Goal: Information Seeking & Learning: Learn about a topic

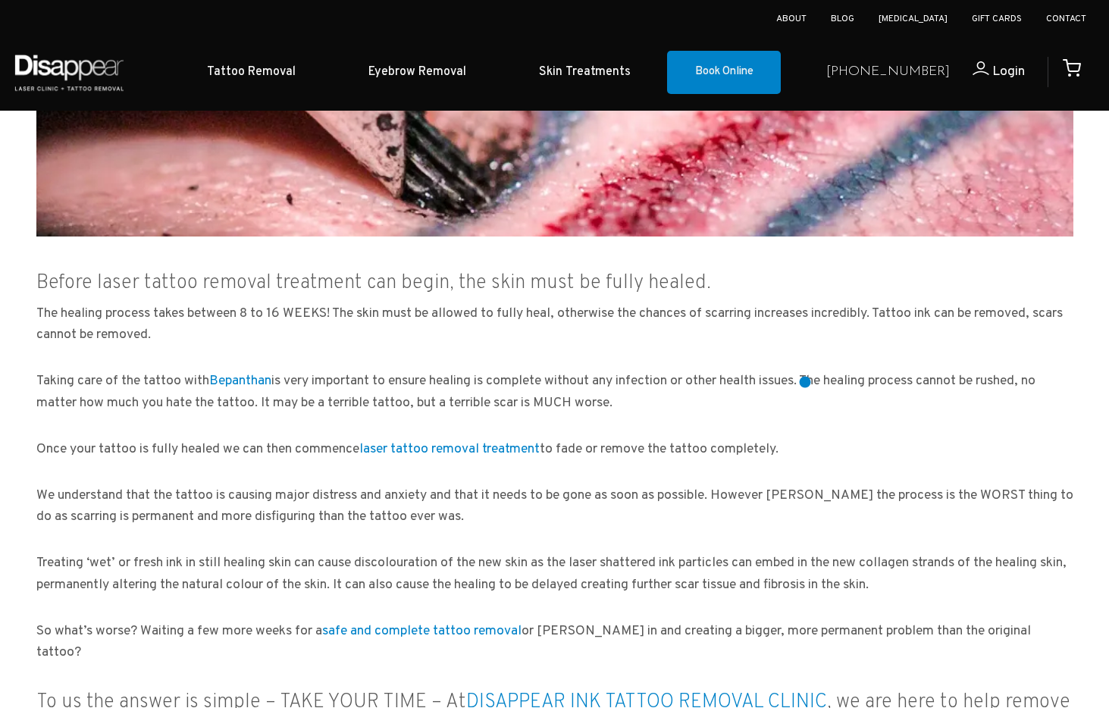
scroll to position [1123, 0]
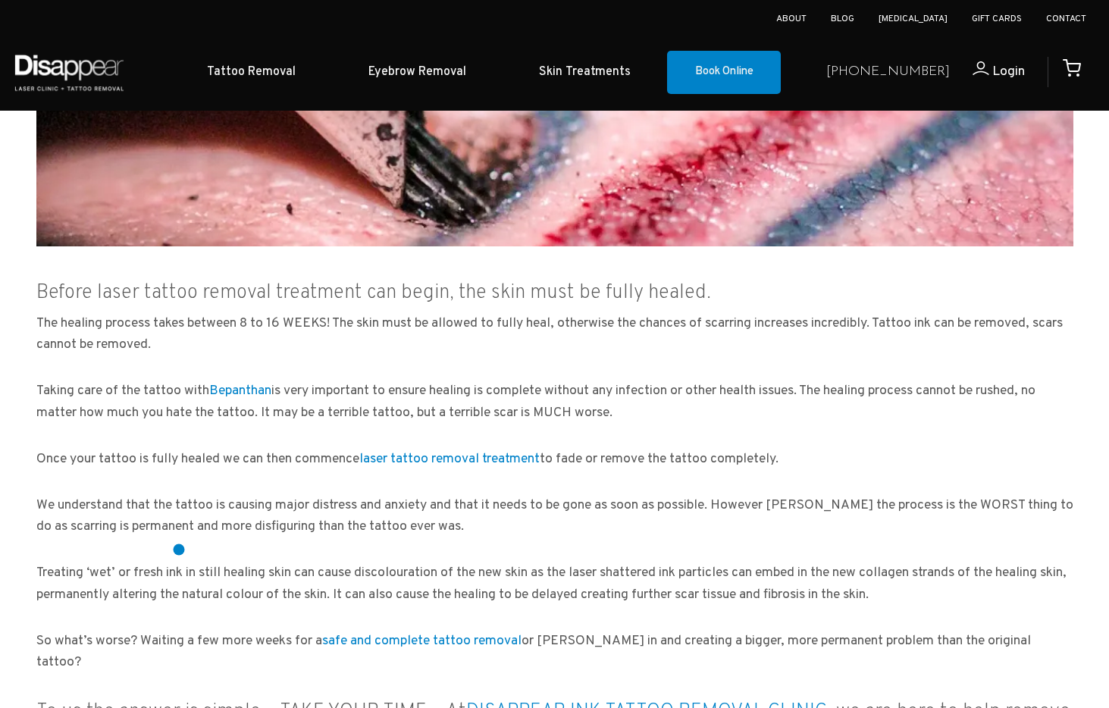
click at [180, 551] on div "It’s a typical [DATE] morning at Disappear Ink Tattoo Removal Clinic and the ph…" at bounding box center [554, 299] width 1061 height 2150
click at [253, 394] on link "Bepanthan" at bounding box center [240, 390] width 62 height 17
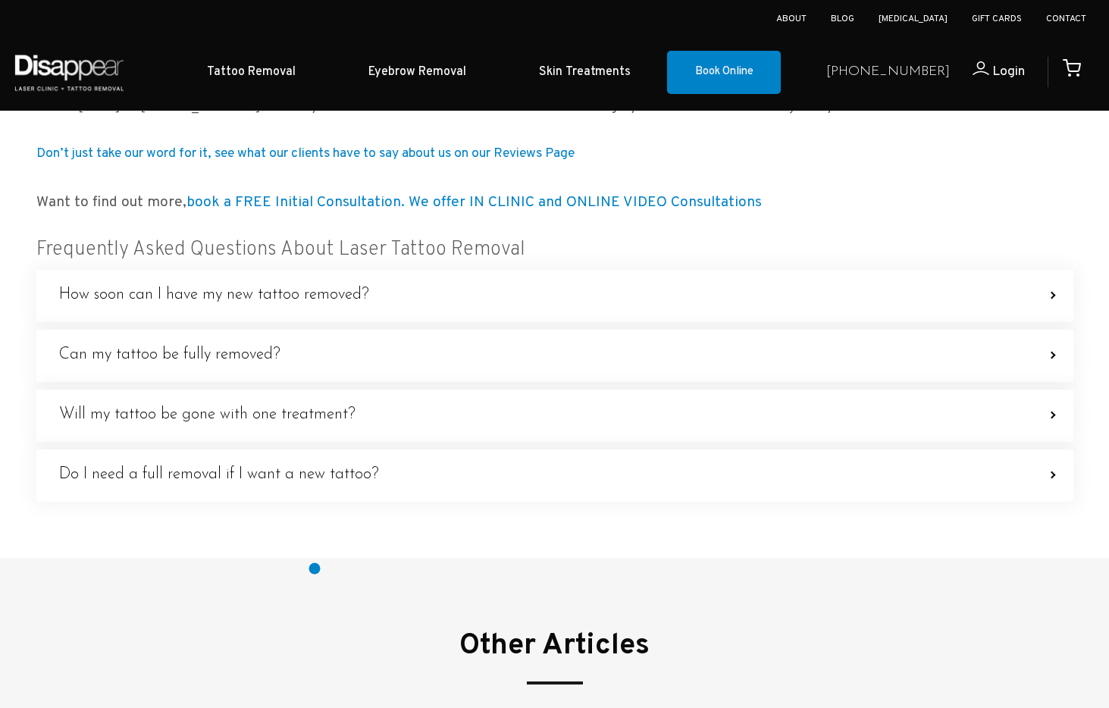
scroll to position [1947, 0]
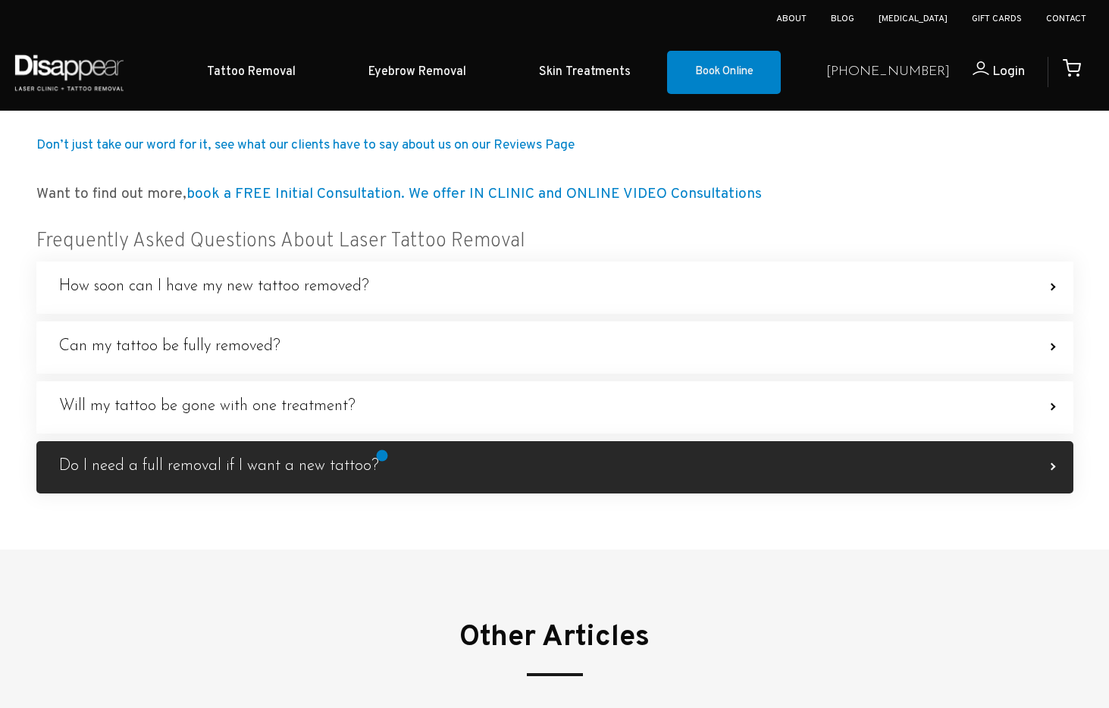
click at [382, 456] on label "Do I need a full removal if I want a new tattoo? Depending on the new tattoo, a…" at bounding box center [554, 467] width 1037 height 52
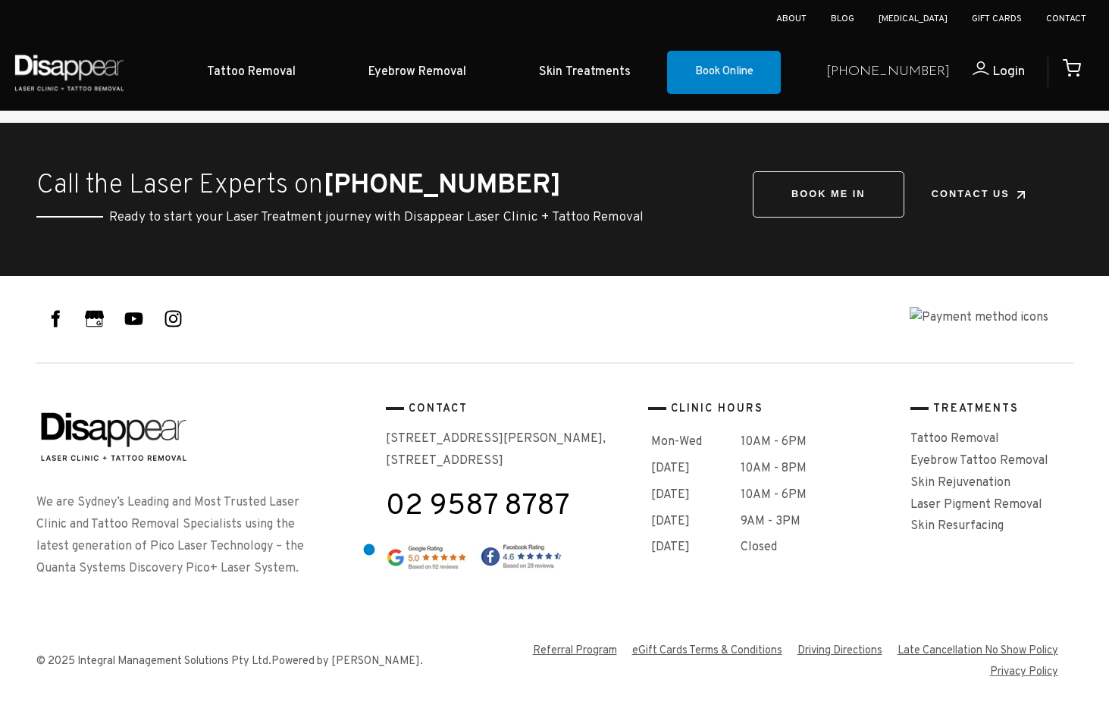
scroll to position [3115, 0]
click at [942, 509] on link "Laser Pigment Removal" at bounding box center [976, 504] width 132 height 15
